Goal: Information Seeking & Learning: Learn about a topic

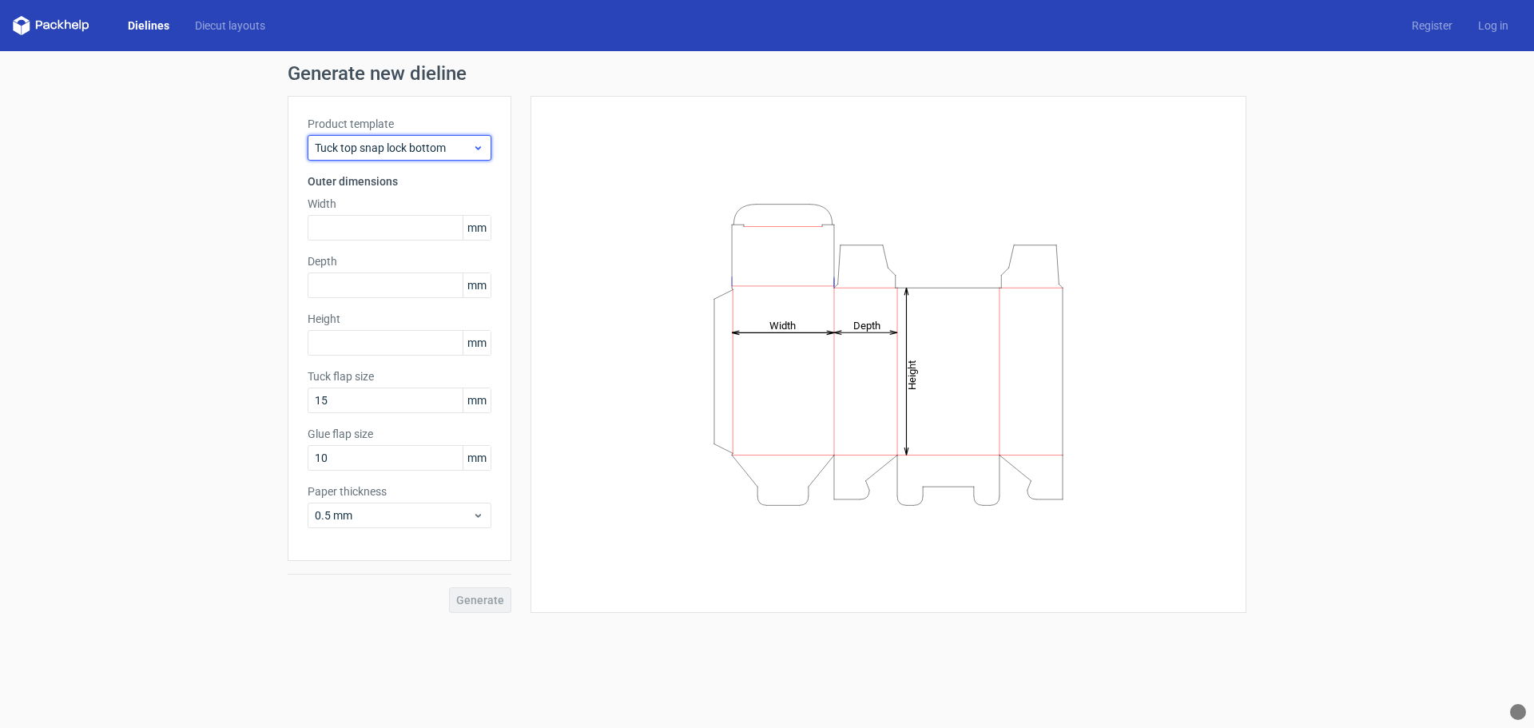
click at [477, 150] on icon at bounding box center [478, 147] width 12 height 13
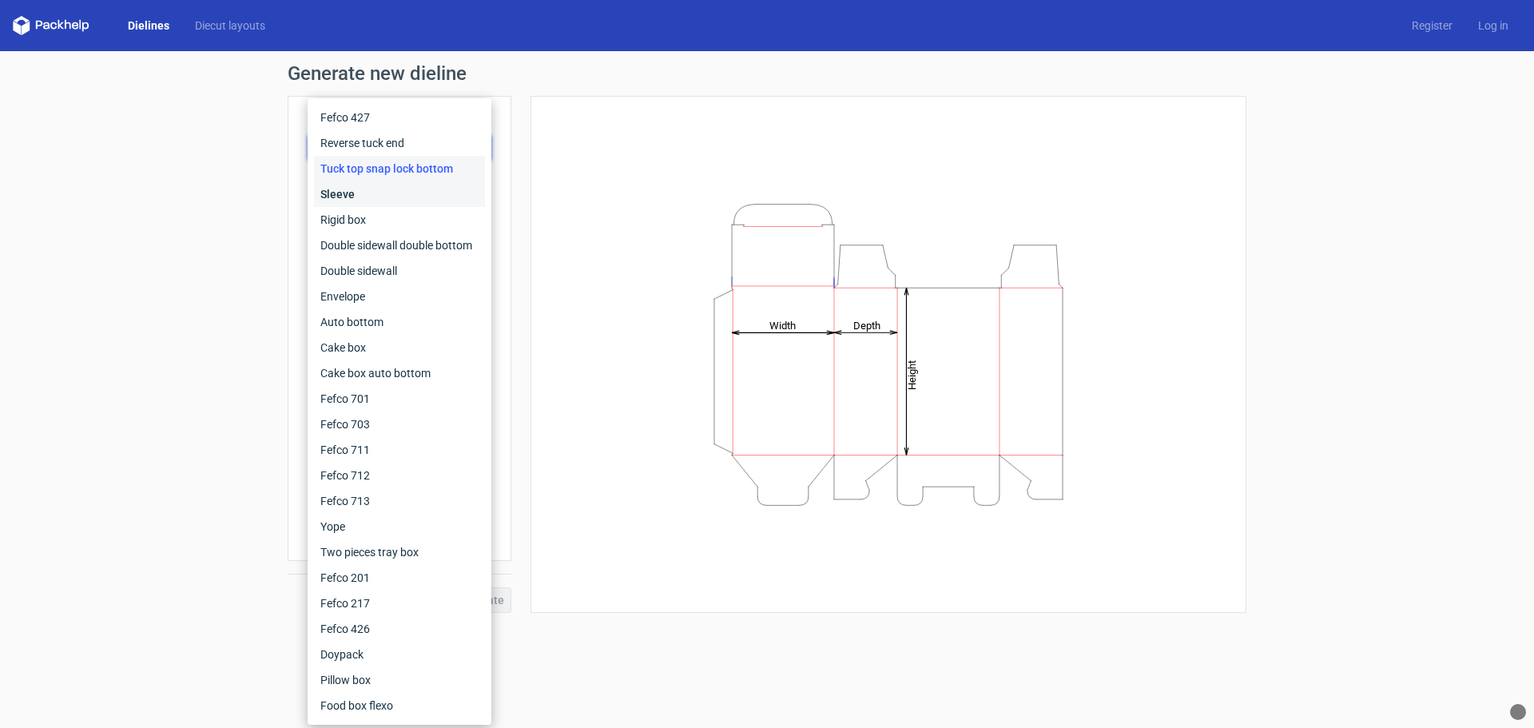
click at [352, 189] on div "Sleeve" at bounding box center [399, 194] width 171 height 26
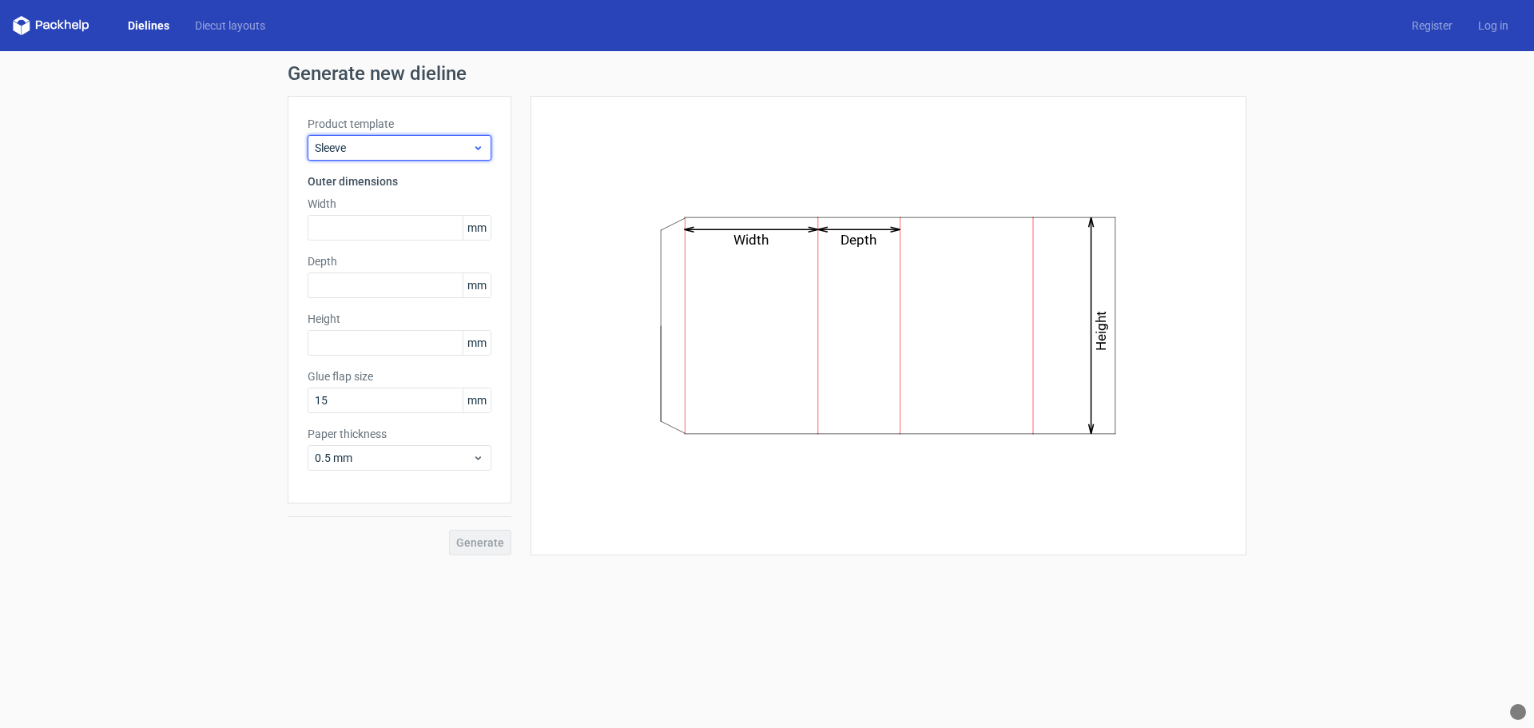
click at [410, 155] on span "Sleeve" at bounding box center [393, 148] width 157 height 16
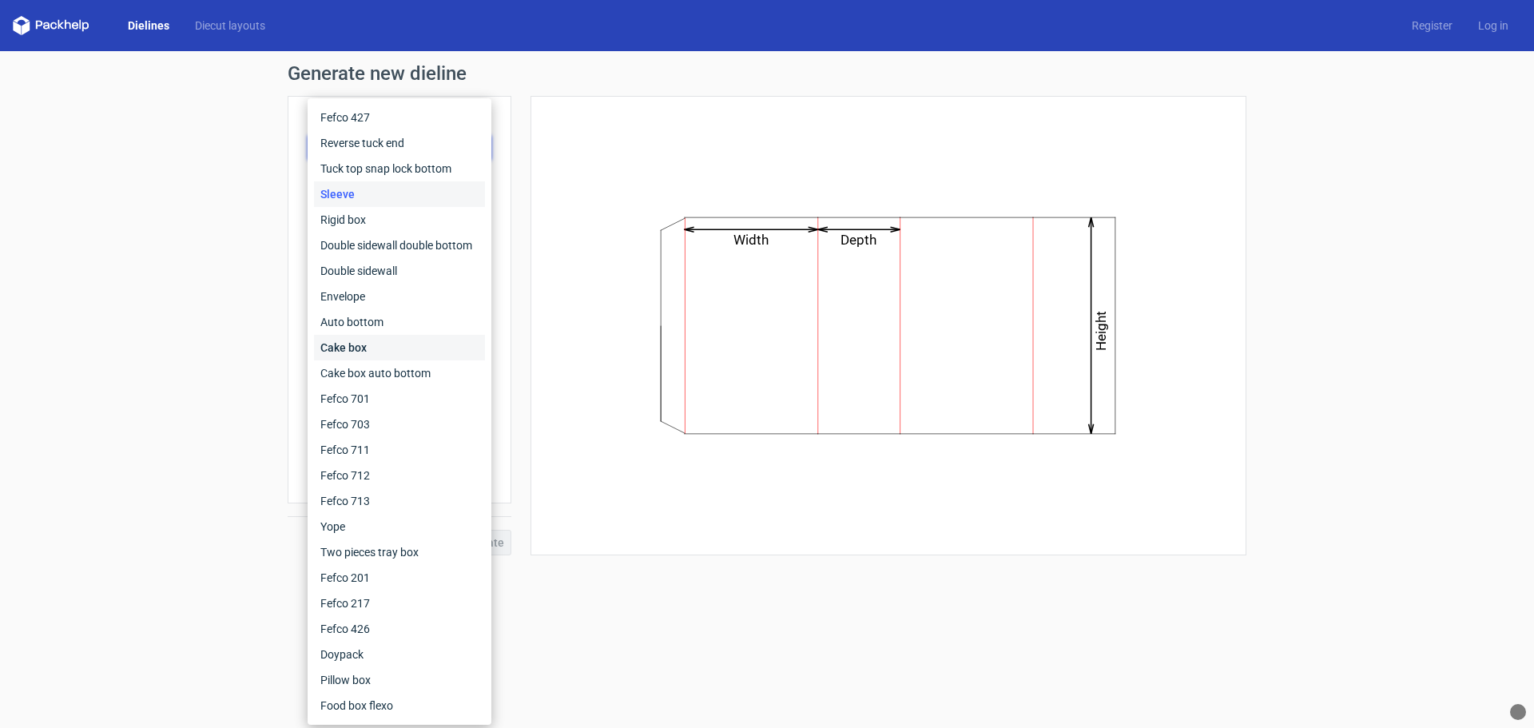
click at [362, 348] on div "Cake box" at bounding box center [399, 348] width 171 height 26
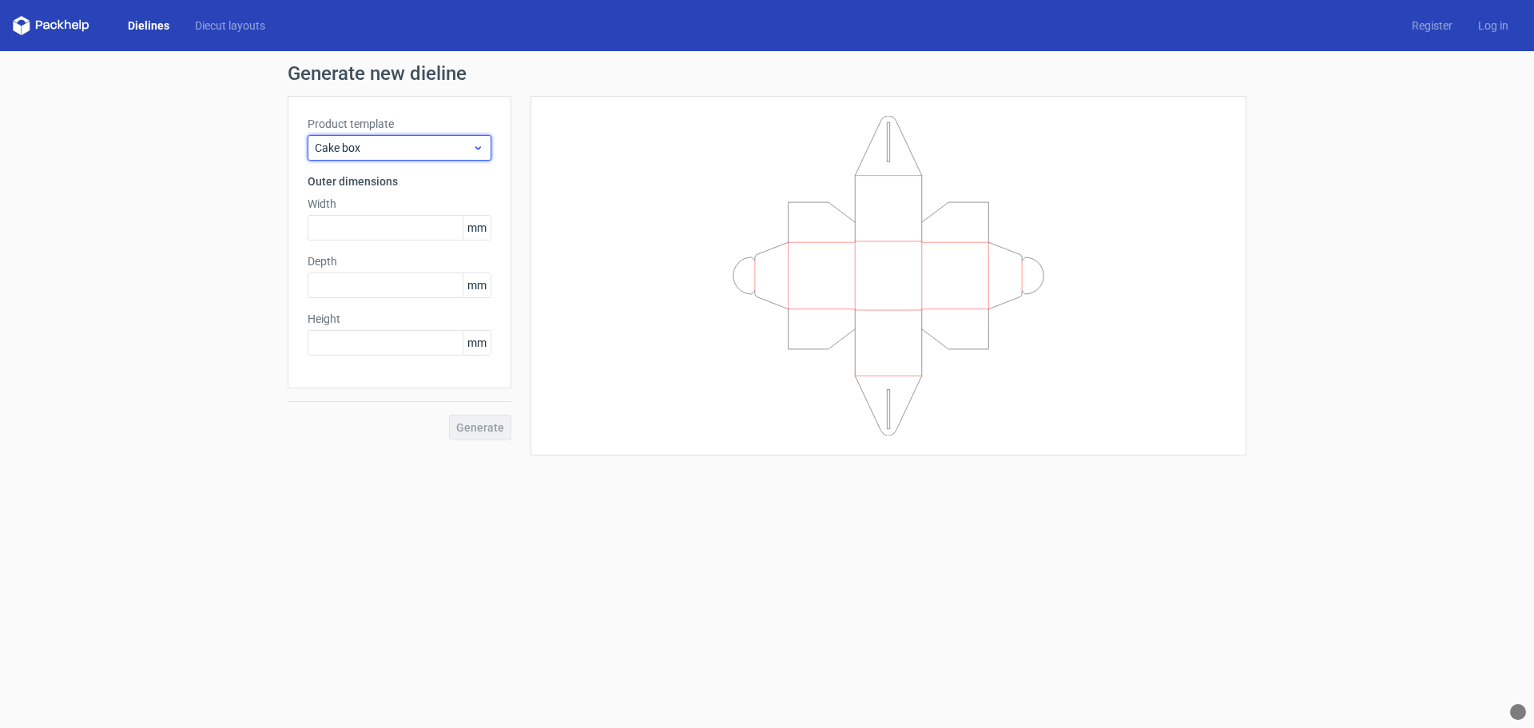
click at [404, 149] on span "Cake box" at bounding box center [393, 148] width 157 height 16
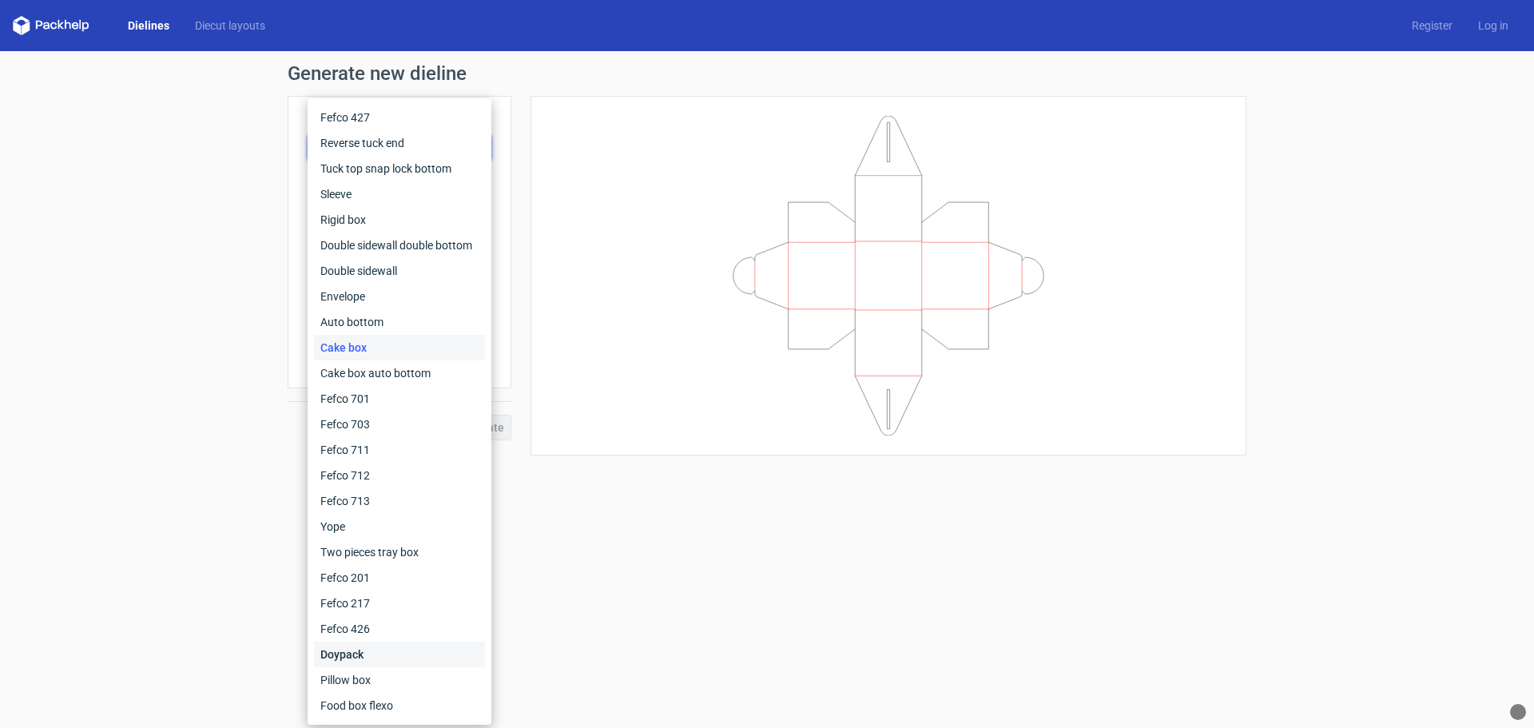
click at [358, 653] on div "Doypack" at bounding box center [399, 655] width 171 height 26
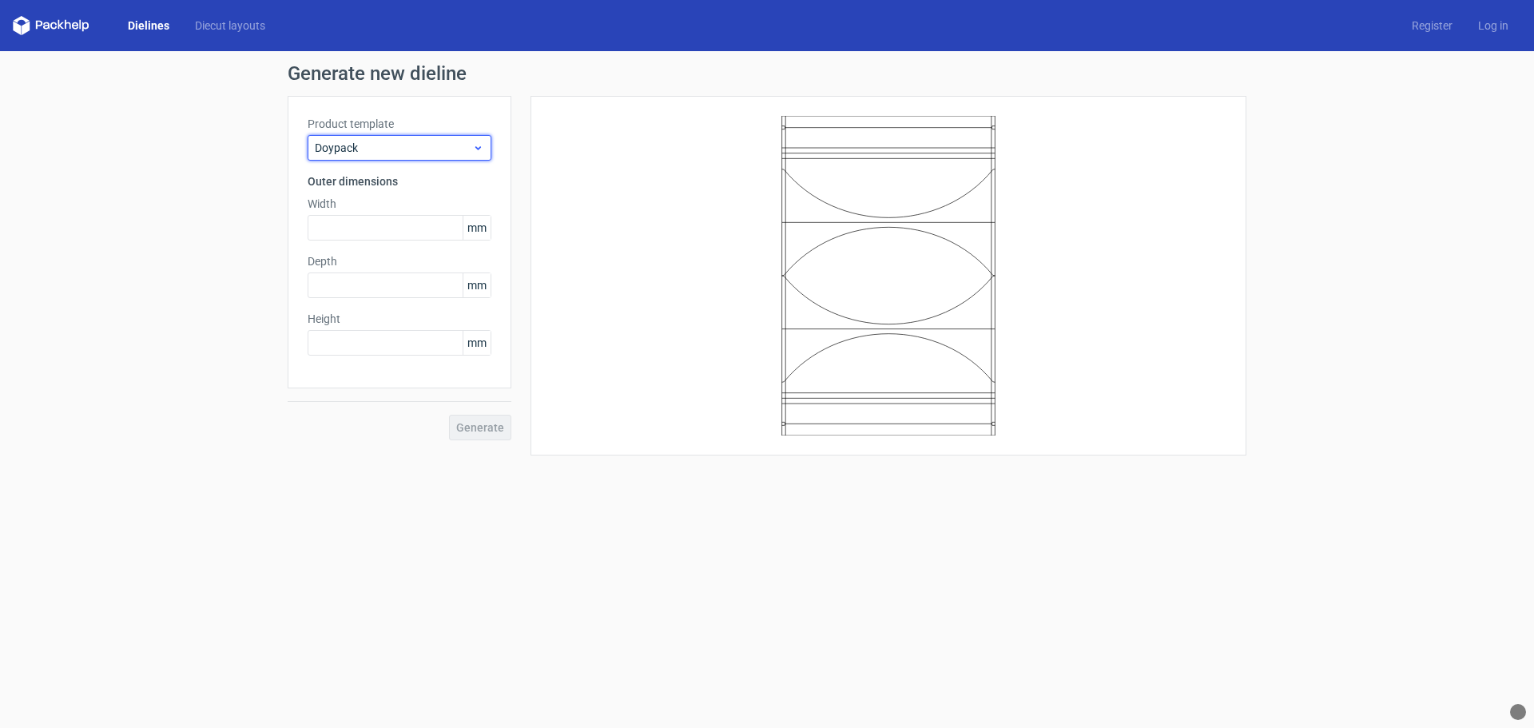
click at [422, 151] on span "Doypack" at bounding box center [393, 148] width 157 height 16
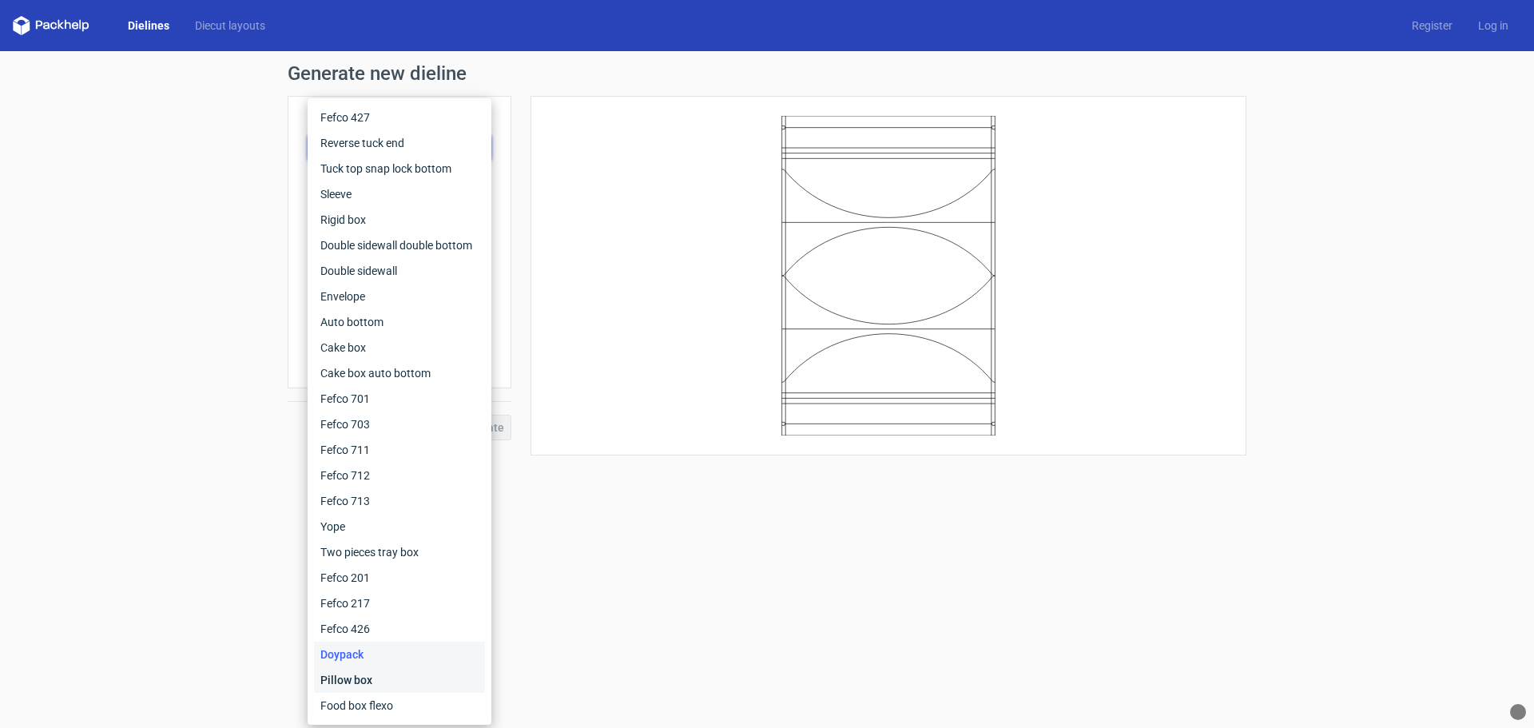
drag, startPoint x: 357, startPoint y: 678, endPoint x: 422, endPoint y: 495, distance: 193.4
click at [357, 676] on div "Pillow box" at bounding box center [399, 680] width 171 height 26
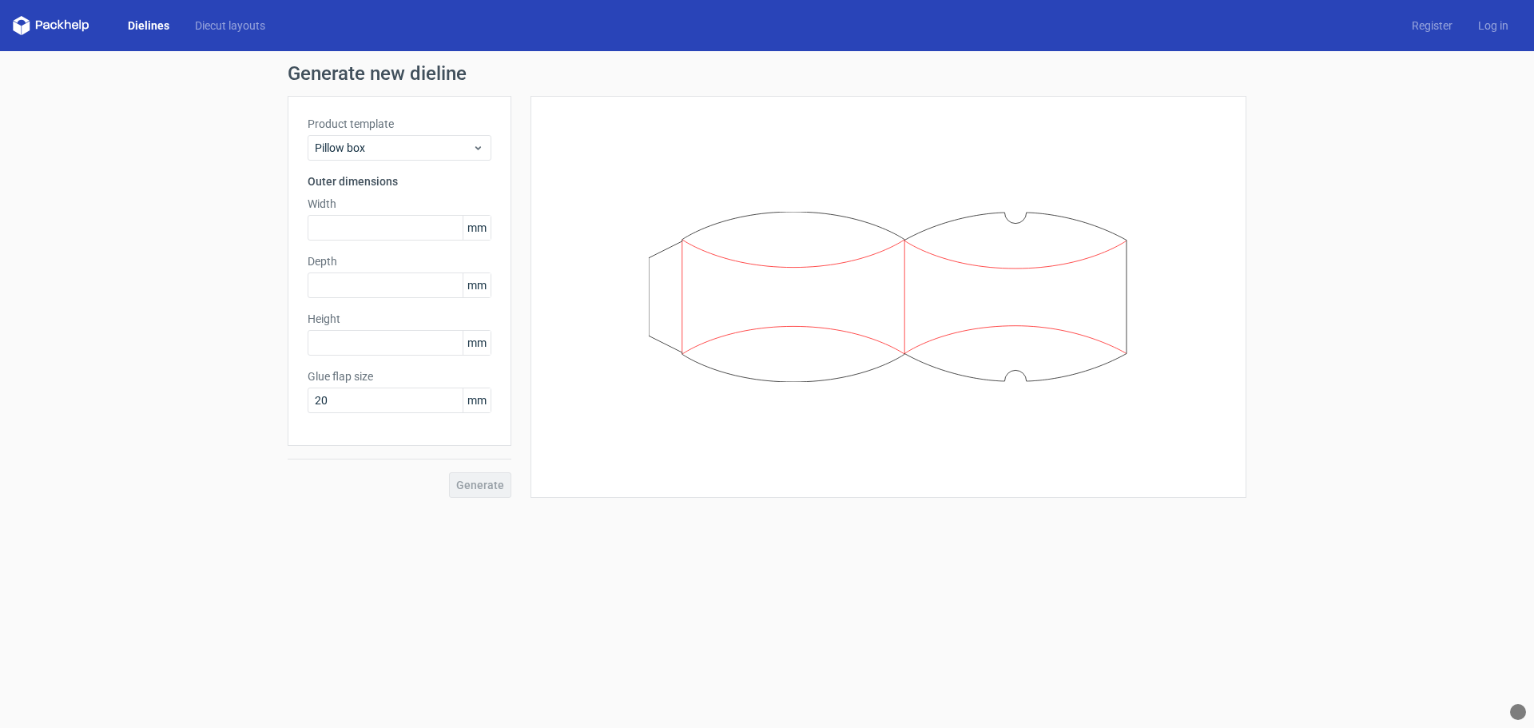
click at [415, 130] on label "Product template" at bounding box center [400, 124] width 184 height 16
click at [414, 136] on div "Pillow box" at bounding box center [400, 148] width 184 height 26
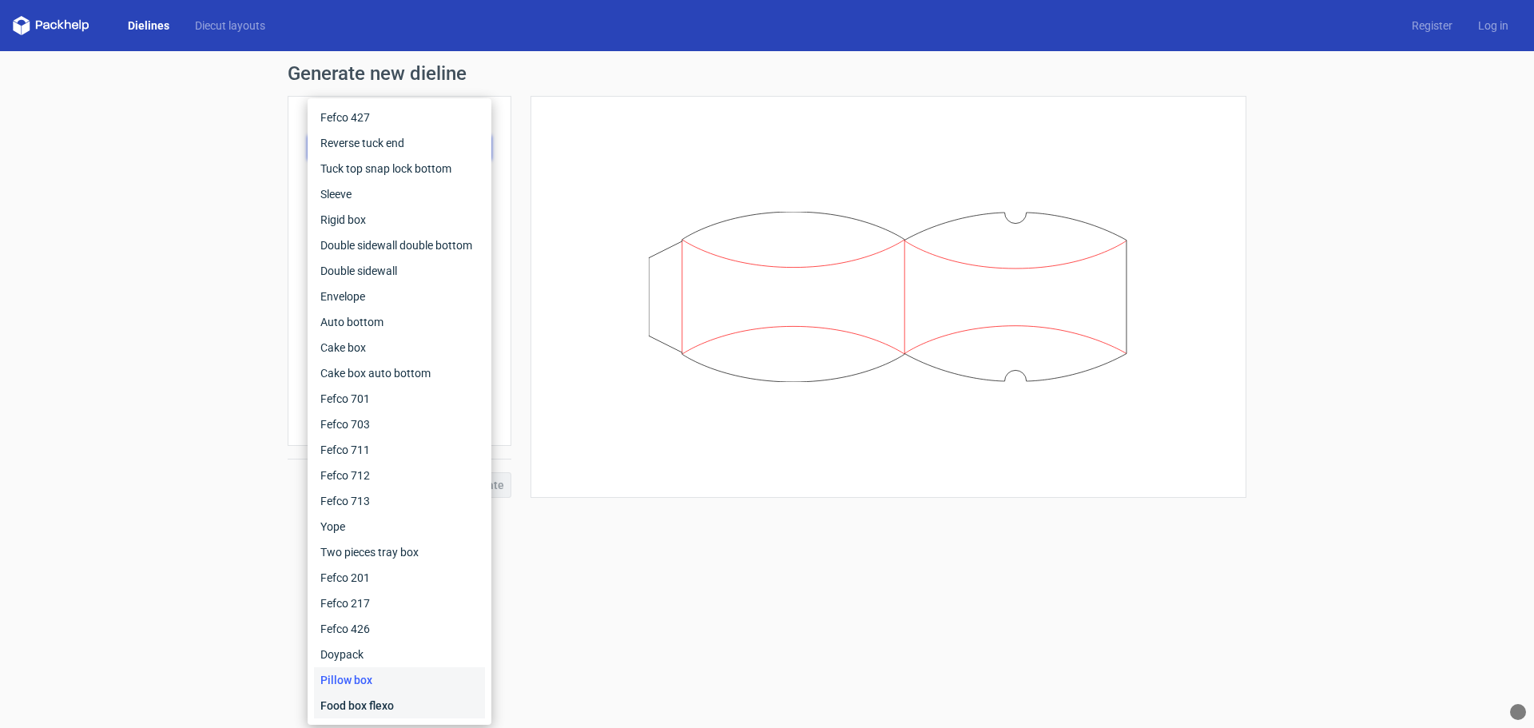
click at [364, 704] on div "Food box flexo" at bounding box center [399, 706] width 171 height 26
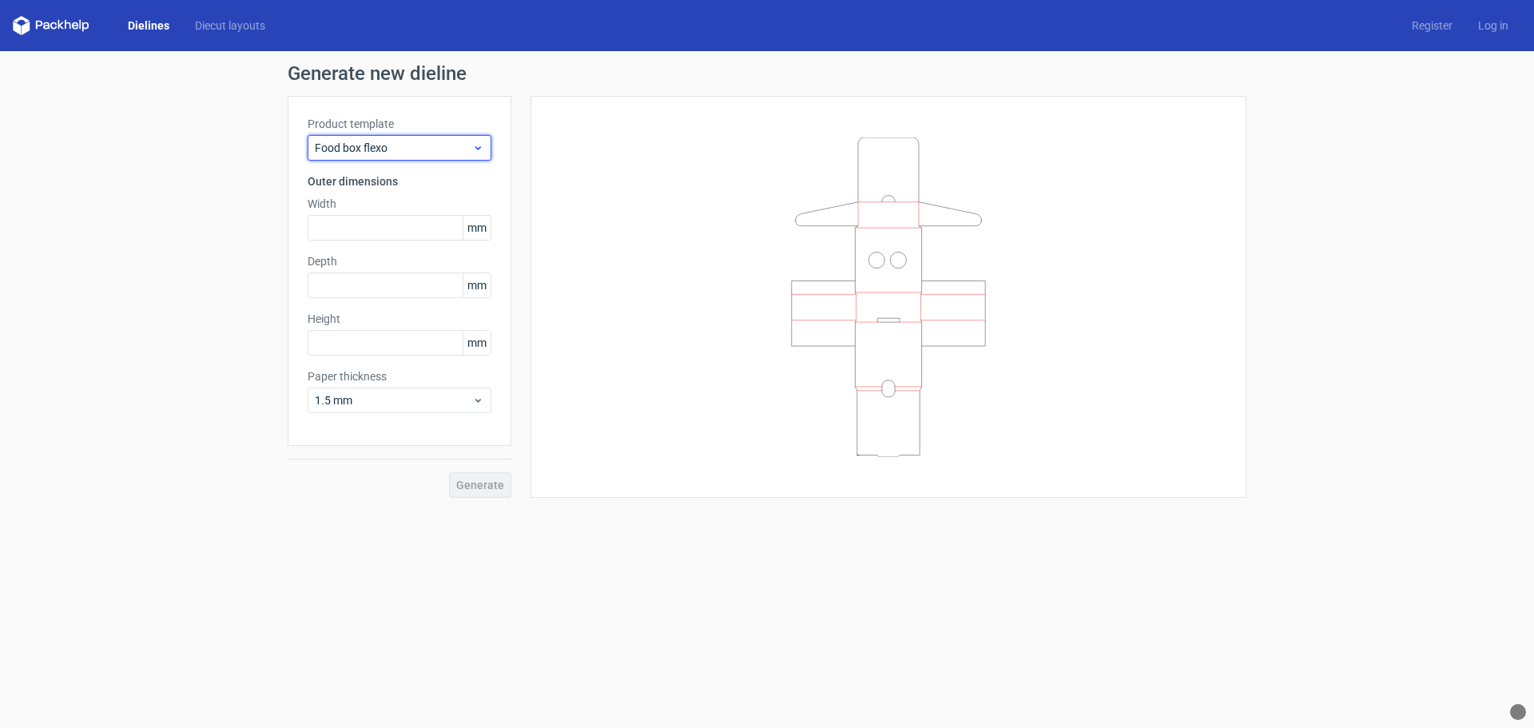
click at [401, 151] on span "Food box flexo" at bounding box center [393, 148] width 157 height 16
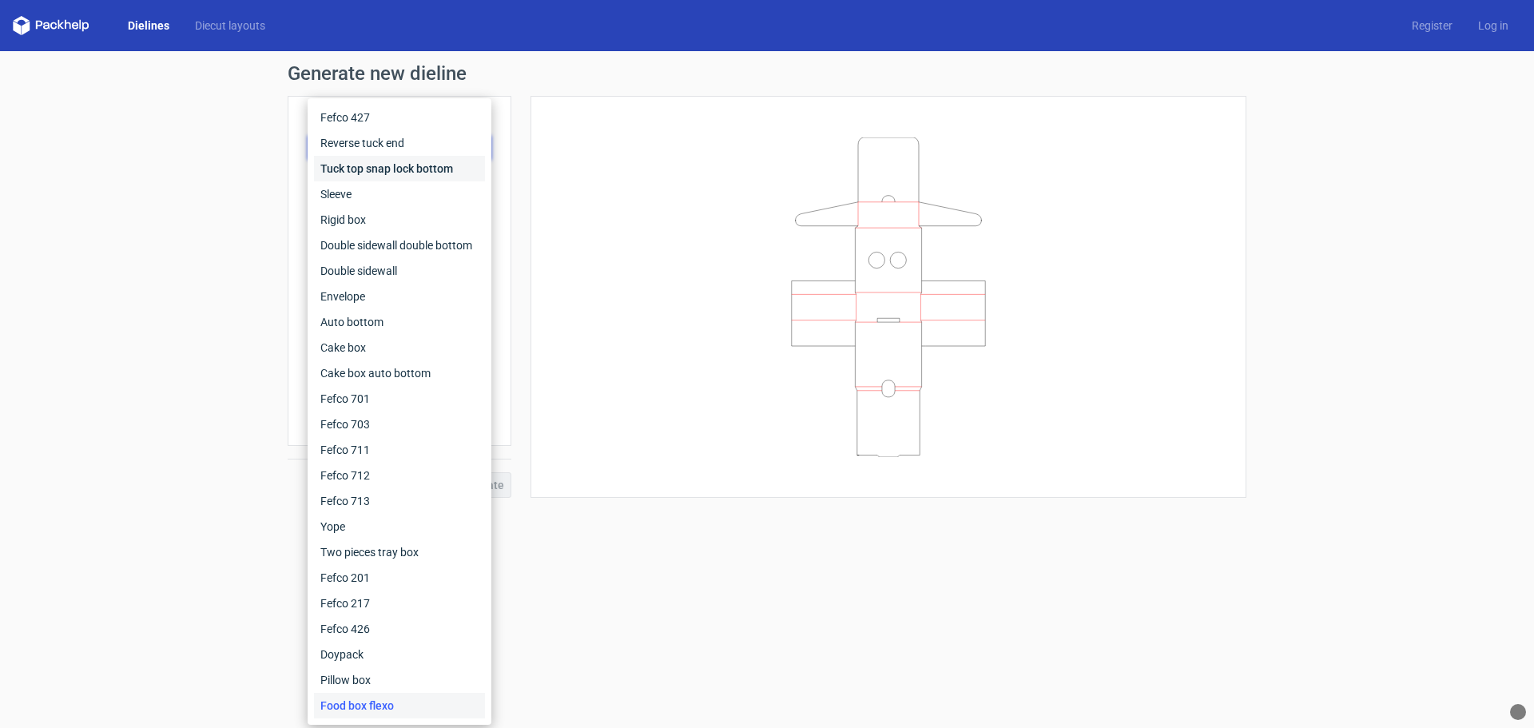
click at [371, 164] on div "Tuck top snap lock bottom" at bounding box center [399, 169] width 171 height 26
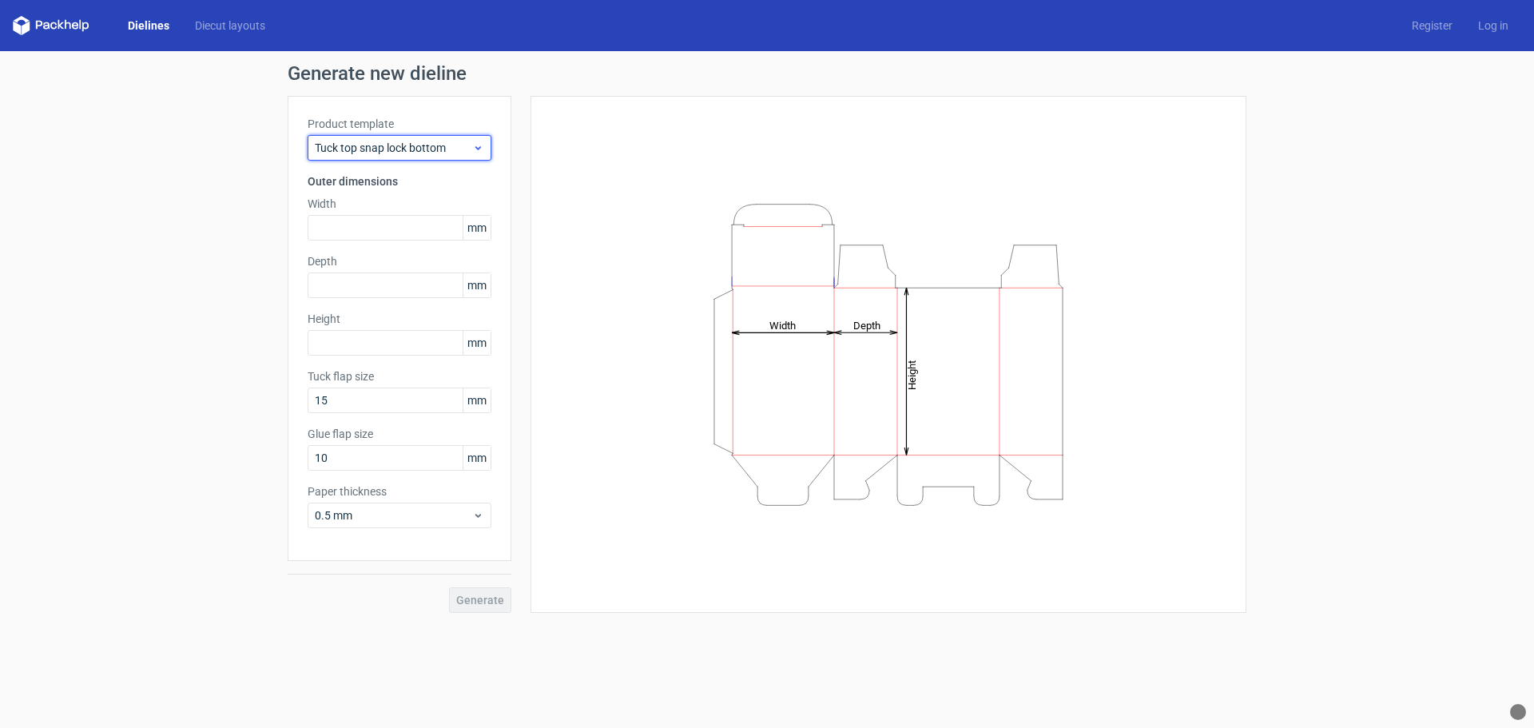
click at [397, 145] on span "Tuck top snap lock bottom" at bounding box center [393, 148] width 157 height 16
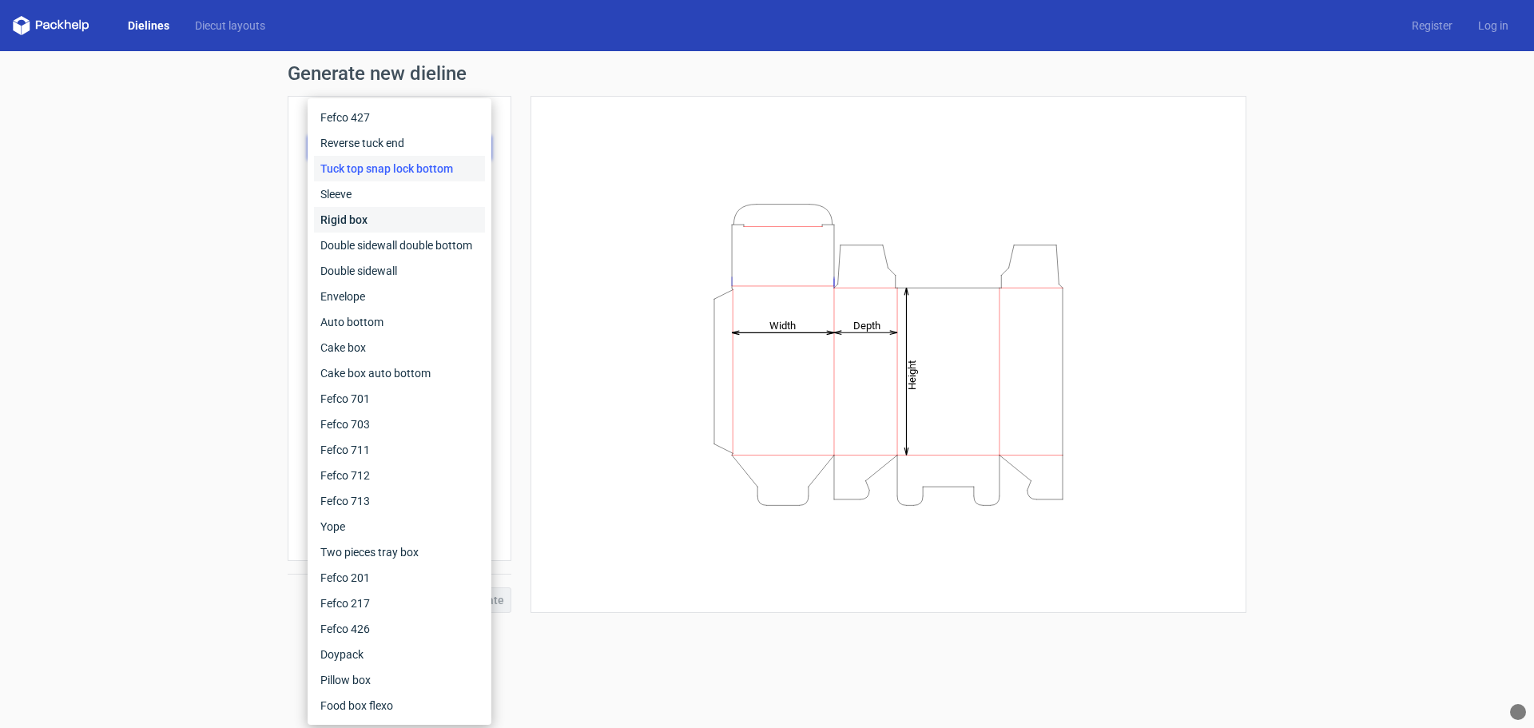
click at [360, 212] on div "Rigid box" at bounding box center [399, 220] width 171 height 26
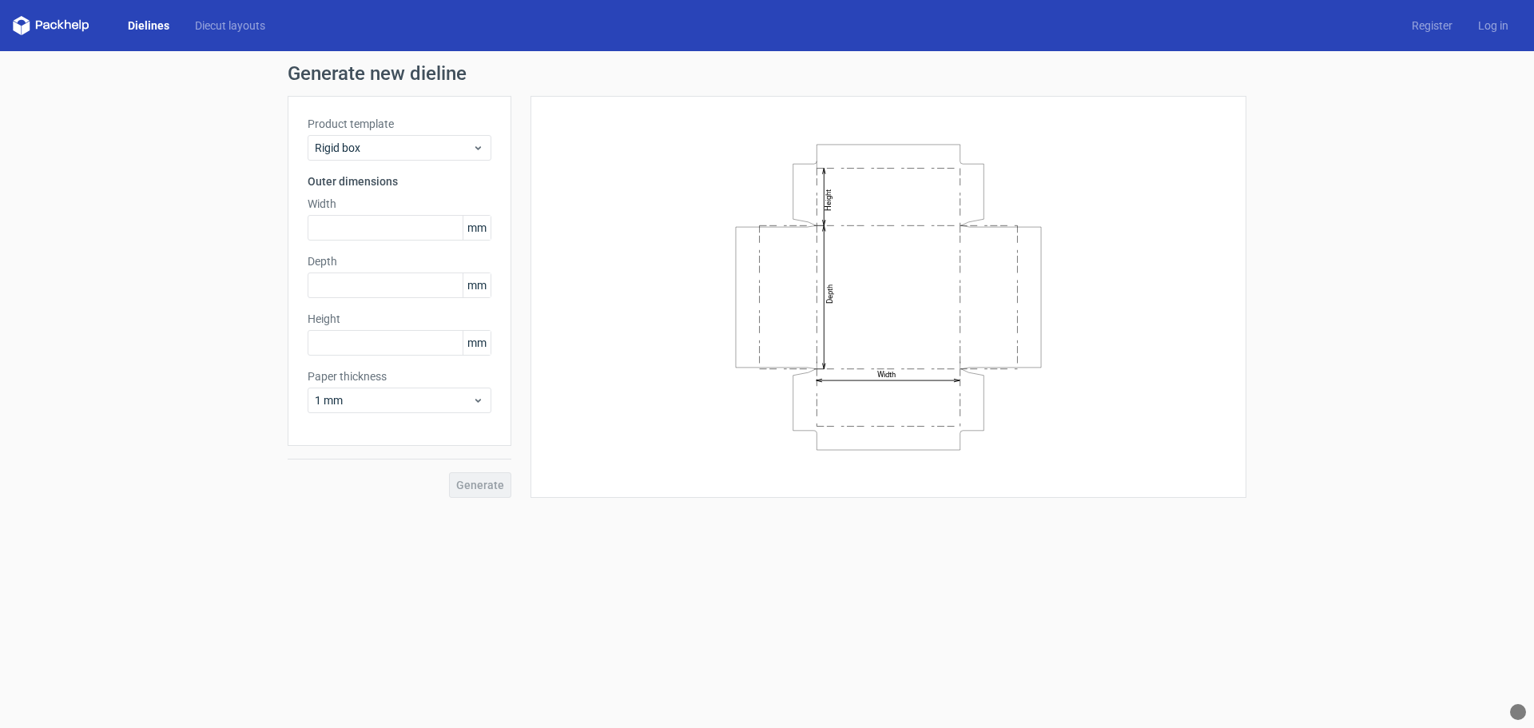
click at [71, 25] on icon at bounding box center [51, 25] width 77 height 19
